Goal: Transaction & Acquisition: Download file/media

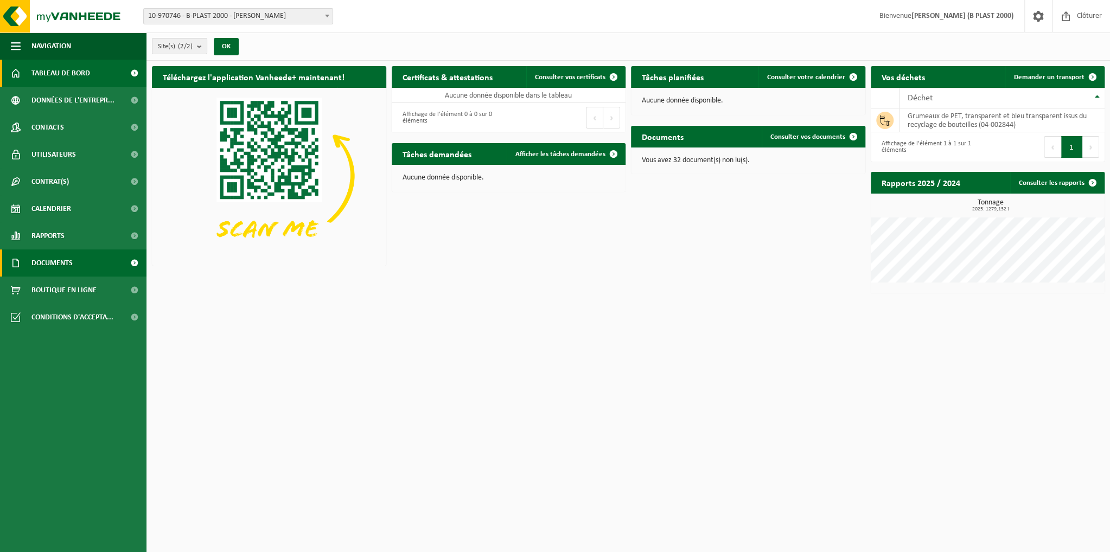
click at [123, 262] on span at bounding box center [134, 263] width 24 height 27
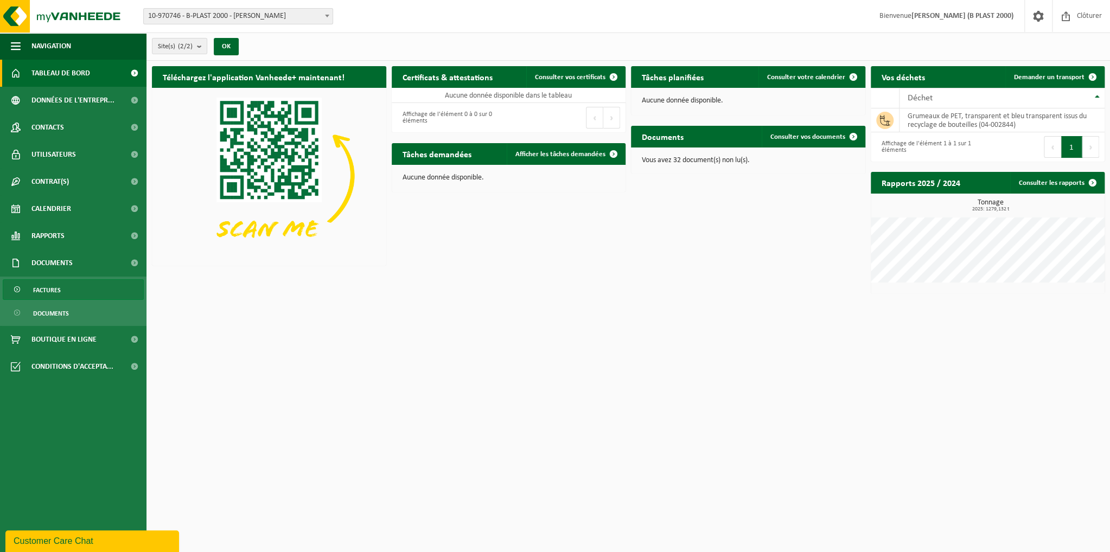
click at [56, 292] on span "Factures" at bounding box center [47, 290] width 28 height 21
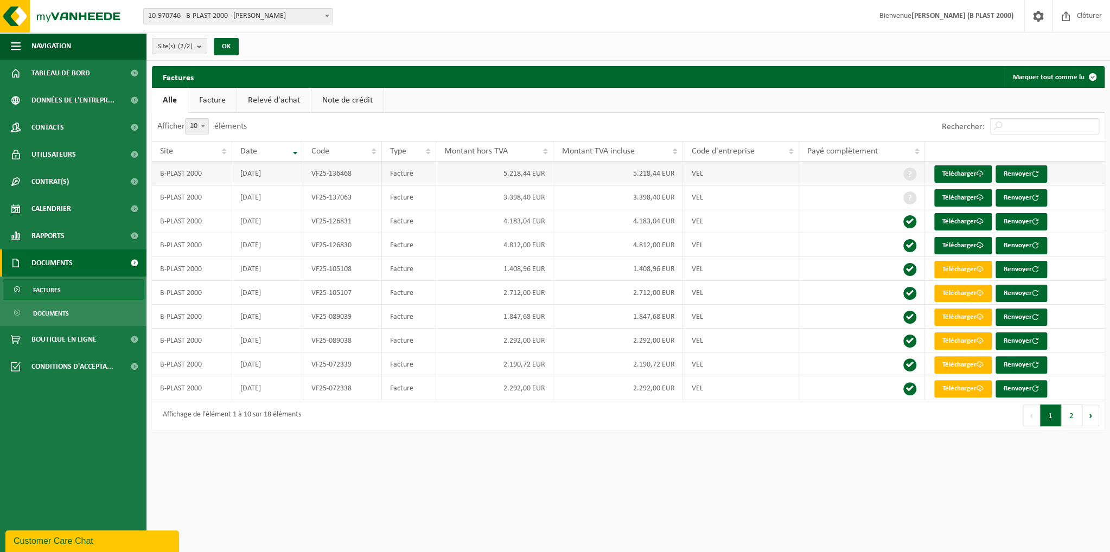
click at [361, 176] on td "VF25-136468" at bounding box center [342, 174] width 79 height 24
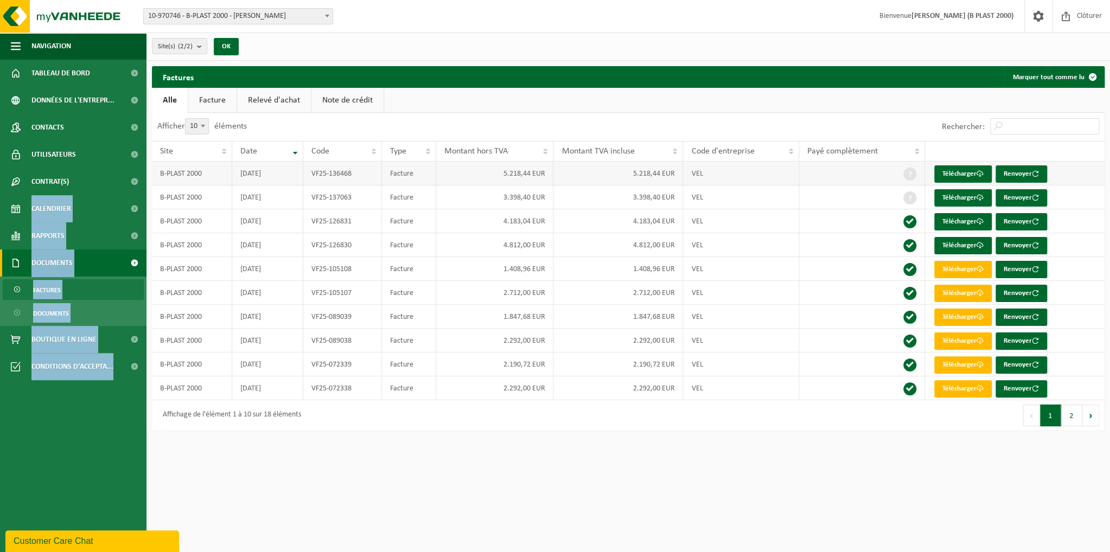
drag, startPoint x: 697, startPoint y: 196, endPoint x: 179, endPoint y: 183, distance: 518.9
click at [152, 183] on div "Site Date Code Type Montant hors TVA Montant TVA incluse Code d'entreprise Payé…" at bounding box center [628, 270] width 953 height 259
click at [282, 186] on td "[DATE]" at bounding box center [267, 198] width 71 height 24
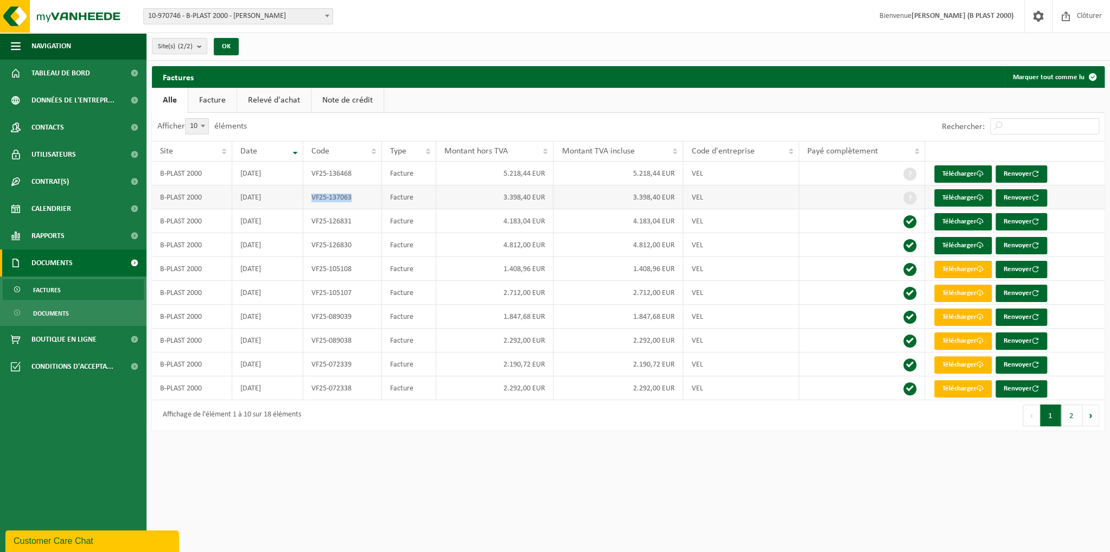
drag, startPoint x: 355, startPoint y: 195, endPoint x: 309, endPoint y: 194, distance: 46.1
click at [309, 194] on td "VF25-137063" at bounding box center [342, 198] width 79 height 24
copy td "VF25-137063"
click at [240, 483] on html "Site: 10-970746 - B-PLAST 2000 - [PERSON_NAME] 10-970748 - B-PLAST 2000/CHANTIE…" at bounding box center [555, 276] width 1110 height 552
drag, startPoint x: 351, startPoint y: 225, endPoint x: 312, endPoint y: 222, distance: 38.6
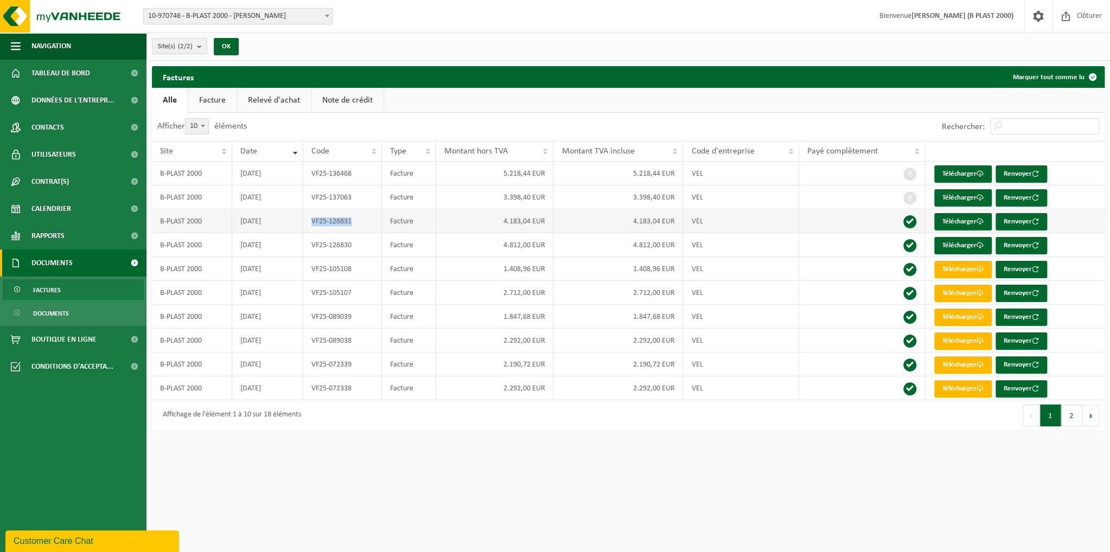
click at [312, 222] on td "VF25-126831" at bounding box center [342, 221] width 79 height 24
copy td "VF25-126831"
drag, startPoint x: 351, startPoint y: 241, endPoint x: 306, endPoint y: 241, distance: 45.0
click at [306, 241] on td "VF25-126830" at bounding box center [342, 245] width 79 height 24
copy td "VF25-126830"
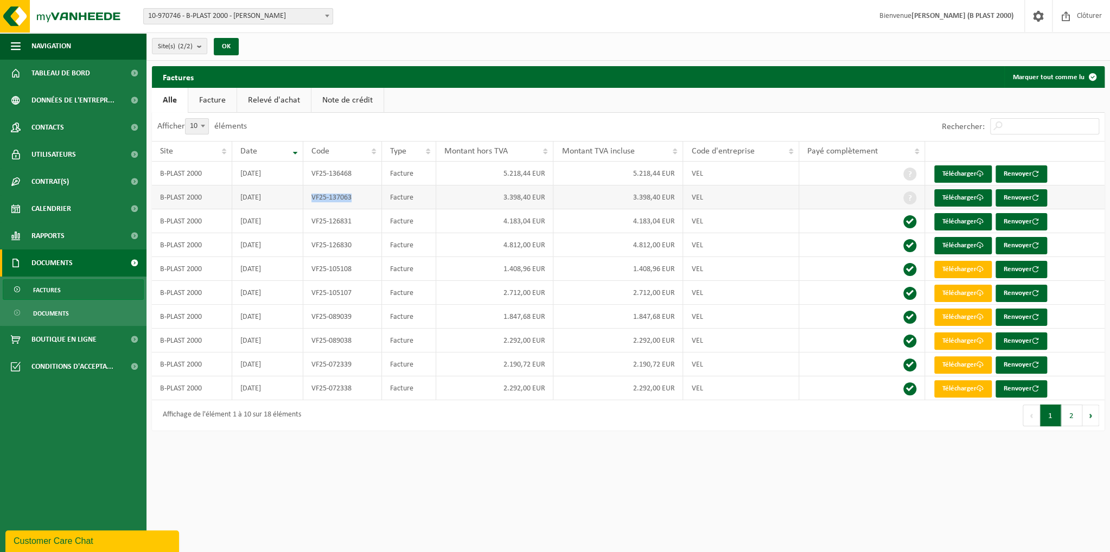
drag, startPoint x: 355, startPoint y: 196, endPoint x: 308, endPoint y: 200, distance: 46.8
click at [308, 200] on td "VF25-137063" at bounding box center [342, 198] width 79 height 24
copy td "VF25-137063"
click at [544, 494] on html "Site: 10-970746 - B-PLAST 2000 - [PERSON_NAME] 10-970748 - B-PLAST 2000/CHANTIE…" at bounding box center [555, 276] width 1110 height 552
click at [953, 174] on link "Télécharger" at bounding box center [963, 174] width 58 height 17
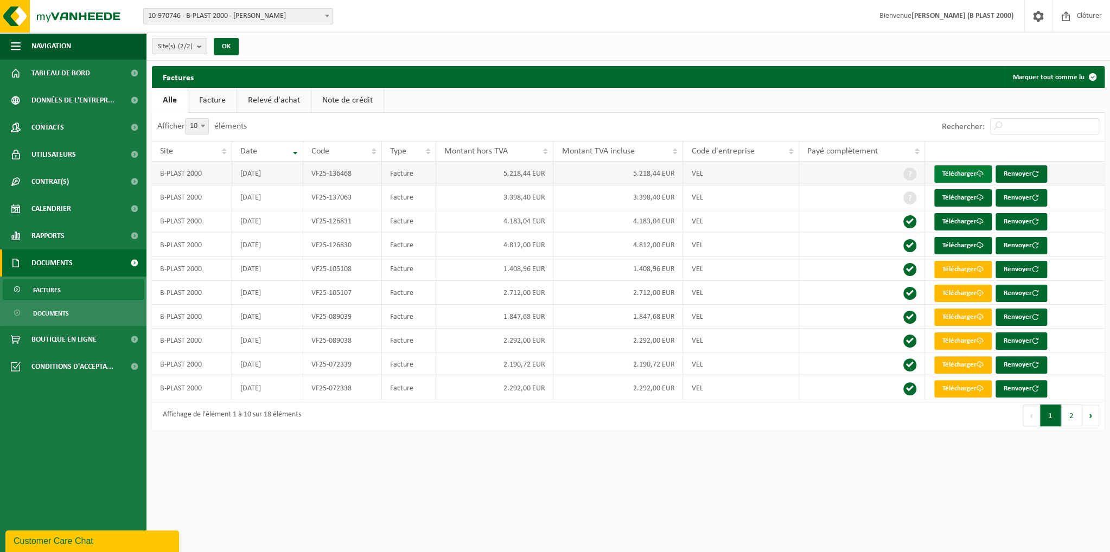
click at [954, 171] on link "Télécharger" at bounding box center [963, 174] width 58 height 17
click at [954, 173] on link "Télécharger" at bounding box center [963, 174] width 58 height 17
click at [958, 171] on link "Télécharger" at bounding box center [963, 174] width 58 height 17
click at [963, 176] on link "Télécharger" at bounding box center [963, 174] width 58 height 17
click at [957, 201] on link "Télécharger" at bounding box center [963, 197] width 58 height 17
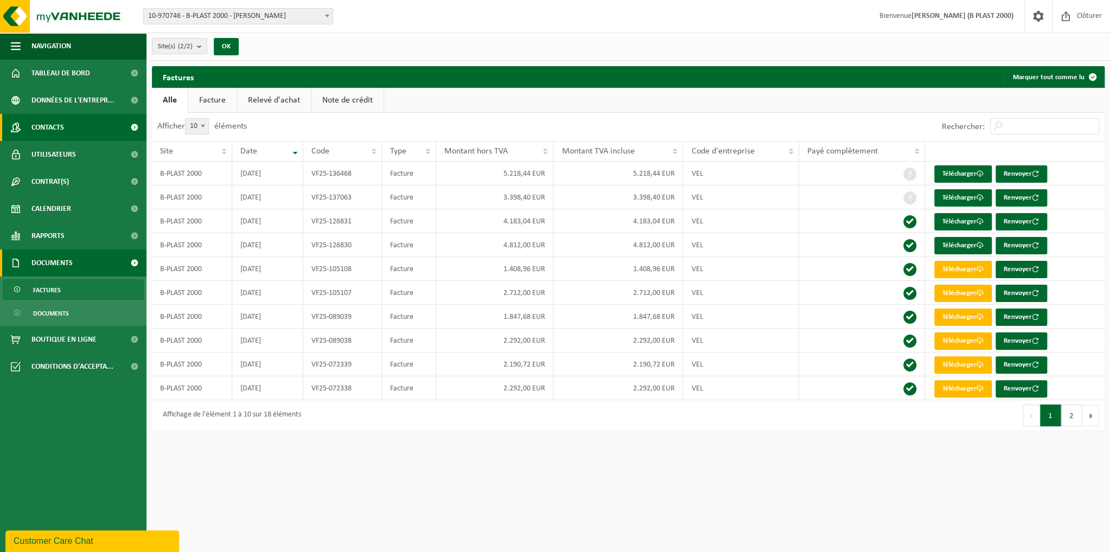
click at [63, 119] on span "Contacts" at bounding box center [47, 127] width 33 height 27
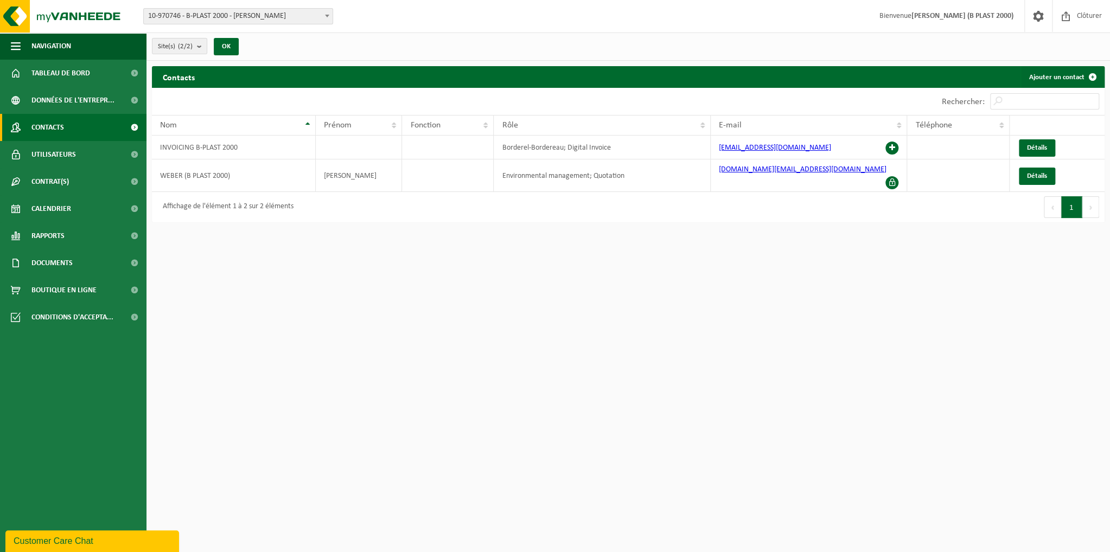
drag, startPoint x: 642, startPoint y: 378, endPoint x: 598, endPoint y: 307, distance: 84.0
click at [635, 383] on html "Site: 10-970746 - B-PLAST 2000 - Aurich 10-970748 - B-PLAST 2000/CHANTIER LES S…" at bounding box center [555, 276] width 1110 height 552
click at [603, 75] on div "Contacts Ajouter un contact" at bounding box center [628, 77] width 953 height 22
drag, startPoint x: 855, startPoint y: 171, endPoint x: 199, endPoint y: 173, distance: 656.0
click at [196, 170] on tr "WEBER (B PLAST 2000) HEINER Environmental management; Quotation h.weber@b-plast…" at bounding box center [628, 176] width 953 height 33
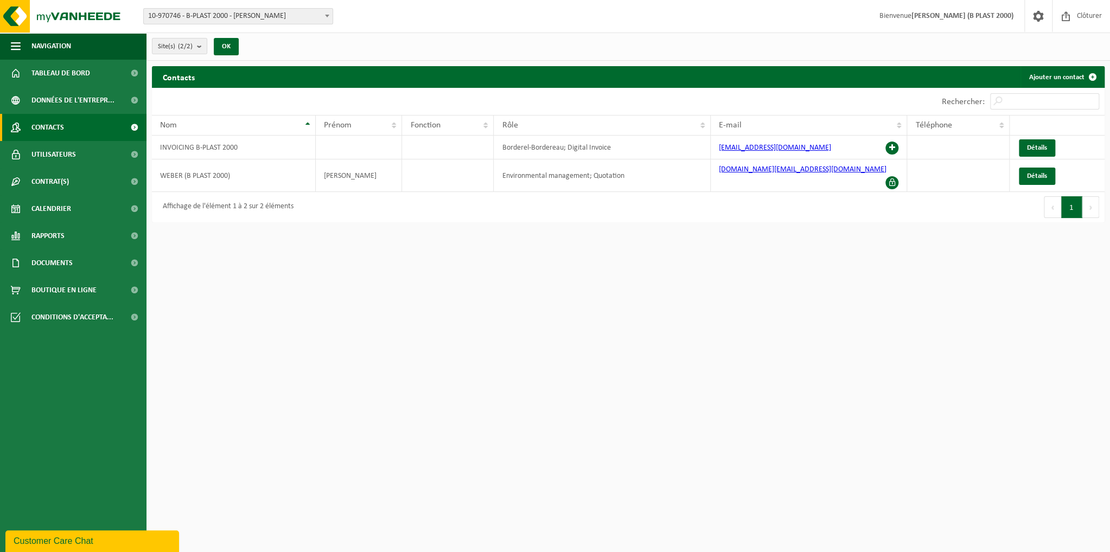
click at [682, 218] on div "Contacts Ajouter un contact Patientez Le téléchargement est un peu long en rais…" at bounding box center [629, 147] width 964 height 162
click at [572, 383] on html "Site: 10-970746 - B-PLAST 2000 - Aurich 10-970748 - B-PLAST 2000/CHANTIER LES S…" at bounding box center [555, 276] width 1110 height 552
drag, startPoint x: 595, startPoint y: 144, endPoint x: 501, endPoint y: 150, distance: 94.0
click at [501, 150] on td "Borderel-Bordereau; Digital Invoice" at bounding box center [602, 148] width 217 height 24
copy td
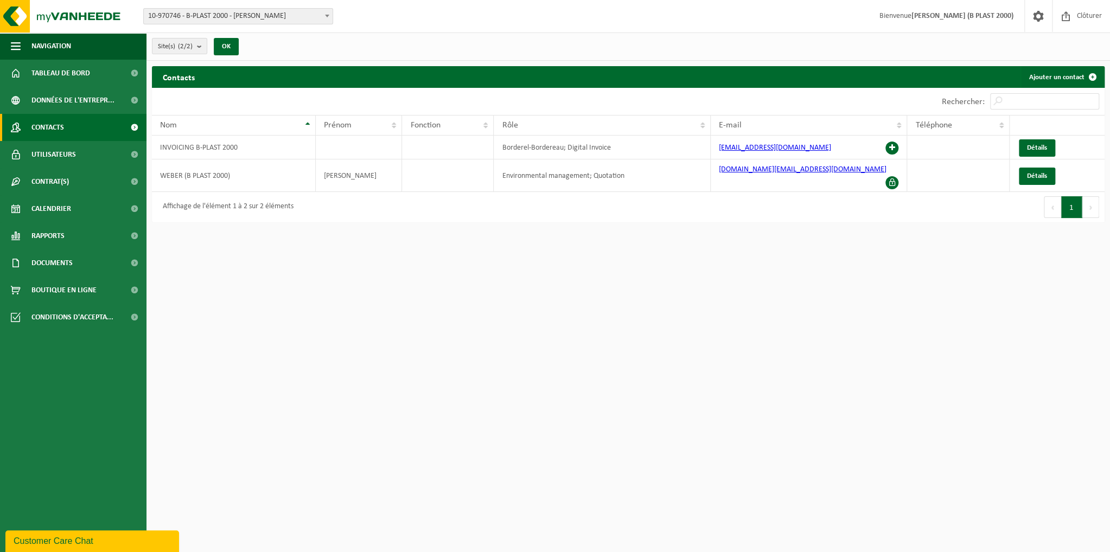
click at [572, 211] on div "Affichage de l'élément 1 à 2 sur 2 éléments" at bounding box center [390, 207] width 476 height 30
drag, startPoint x: 520, startPoint y: 249, endPoint x: 397, endPoint y: 188, distance: 137.6
click at [519, 249] on html "Site: 10-970746 - B-PLAST 2000 - Aurich 10-970748 - B-PLAST 2000/CHANTIER LES S…" at bounding box center [555, 276] width 1110 height 552
drag, startPoint x: 326, startPoint y: 417, endPoint x: 329, endPoint y: 391, distance: 25.7
click at [327, 415] on html "Site: 10-970746 - B-PLAST 2000 - Aurich 10-970748 - B-PLAST 2000/CHANTIER LES S…" at bounding box center [555, 276] width 1110 height 552
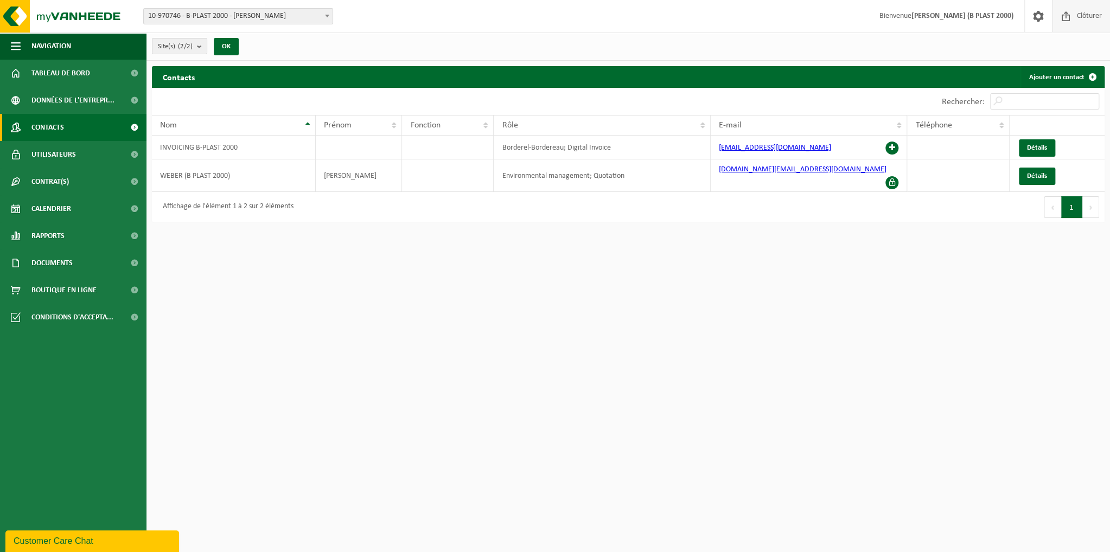
click at [1070, 23] on span at bounding box center [1066, 16] width 16 height 32
